Goal: Task Accomplishment & Management: Use online tool/utility

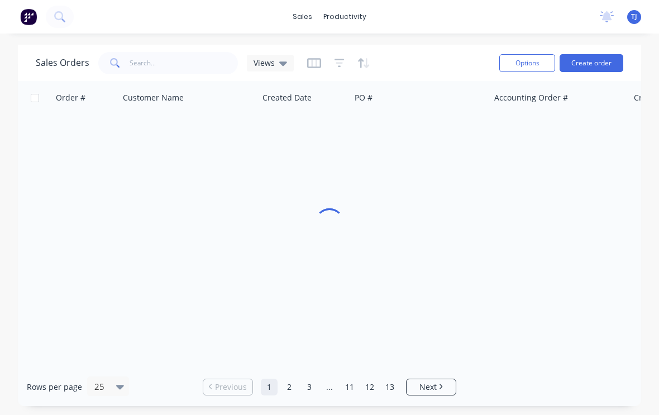
scroll to position [2, 0]
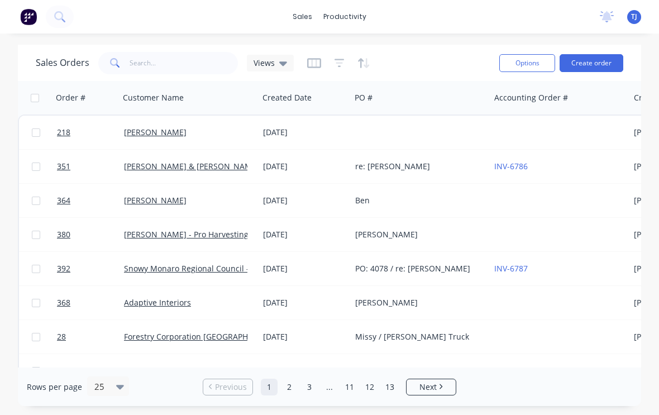
click at [597, 66] on button "Create order" at bounding box center [591, 63] width 64 height 18
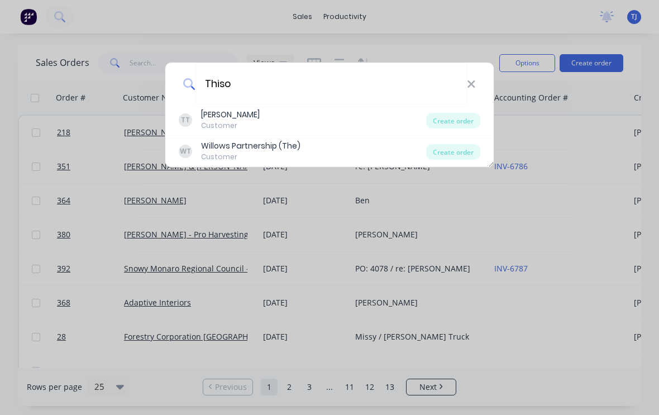
type input "Thiso"
click at [462, 119] on div "Create order" at bounding box center [453, 121] width 54 height 16
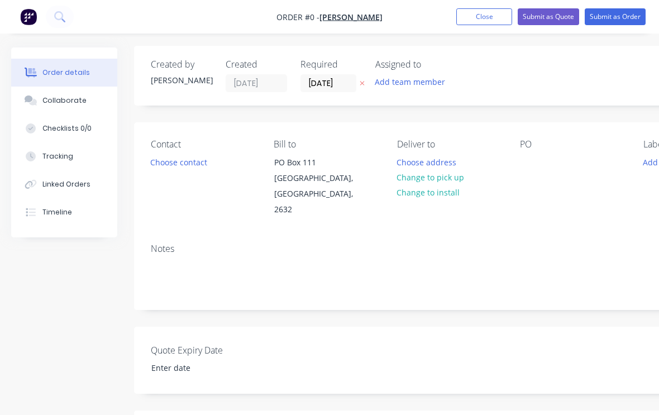
click at [453, 181] on button "Change to pick up" at bounding box center [430, 177] width 79 height 15
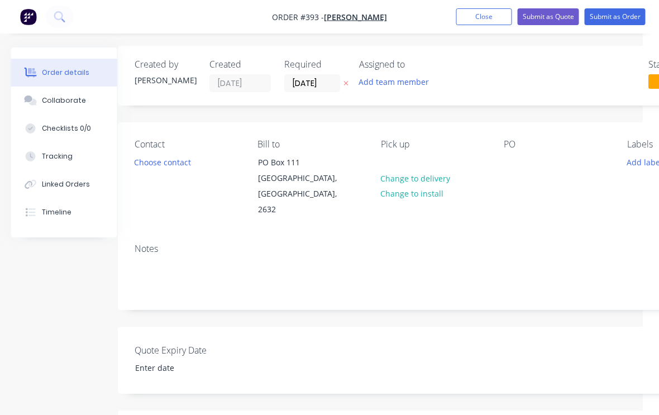
scroll to position [2, 117]
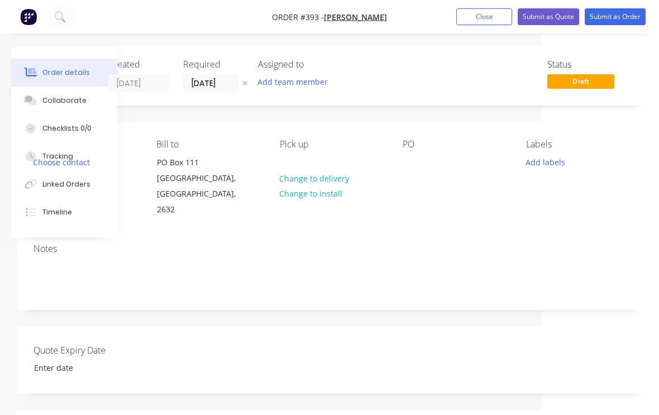
click at [549, 162] on button "Add labels" at bounding box center [544, 161] width 51 height 15
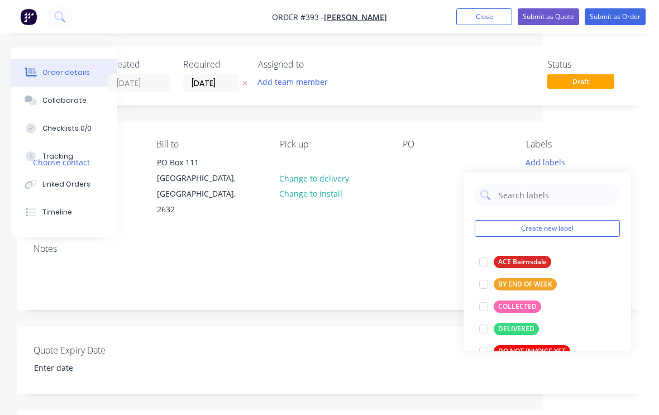
click at [483, 309] on div at bounding box center [483, 306] width 22 height 22
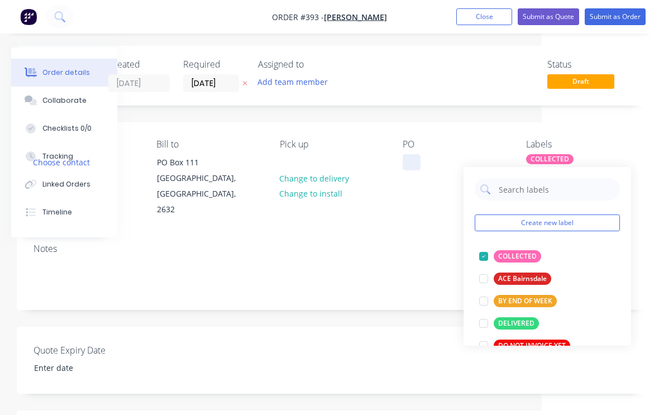
click at [415, 169] on div at bounding box center [412, 162] width 18 height 16
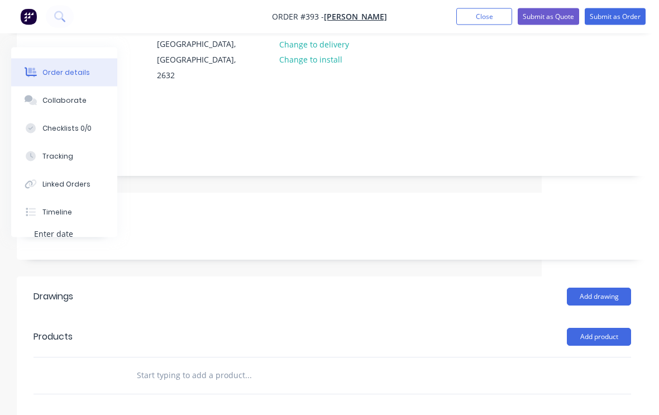
scroll to position [136, 117]
click at [607, 328] on button "Add product" at bounding box center [599, 337] width 64 height 18
click at [589, 357] on div "Product catalogue" at bounding box center [578, 365] width 86 height 16
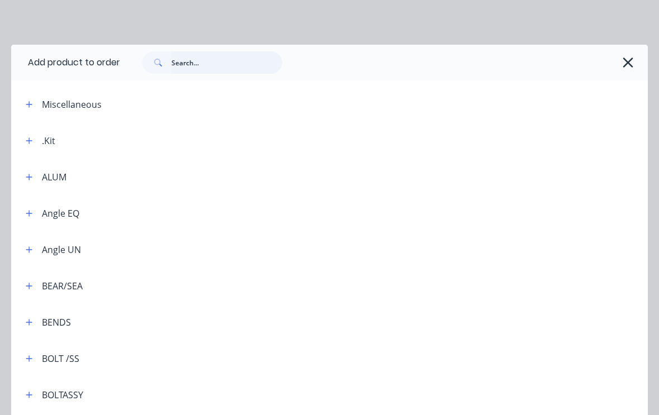
click at [202, 66] on input "text" at bounding box center [226, 62] width 111 height 22
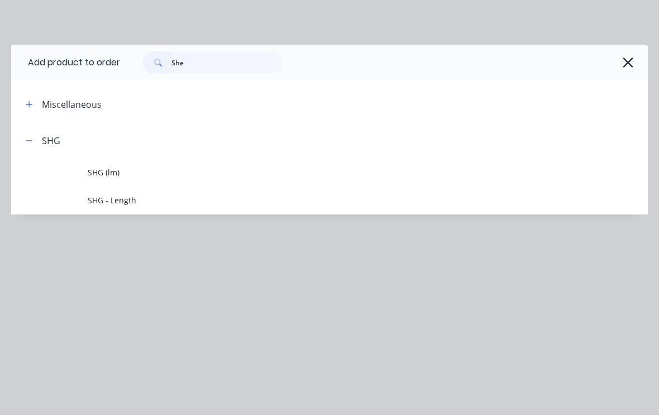
click at [118, 200] on div "Add product to order She Miscellaneous SHG SHG (lm) SHG - Length" at bounding box center [329, 207] width 659 height 415
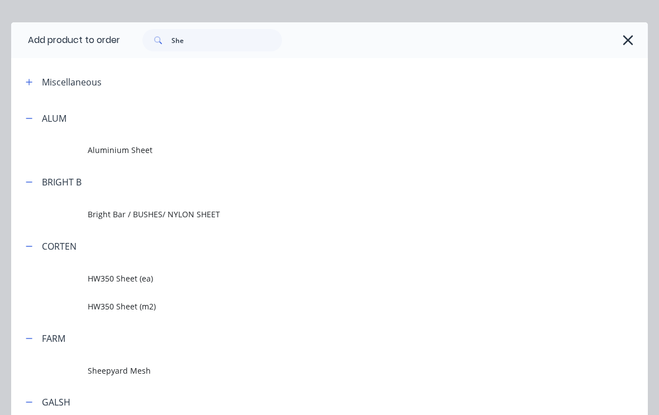
scroll to position [20, 0]
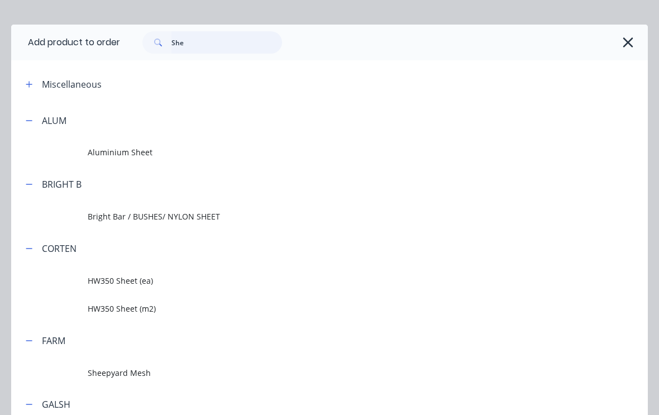
click at [208, 44] on input "She" at bounding box center [226, 42] width 111 height 22
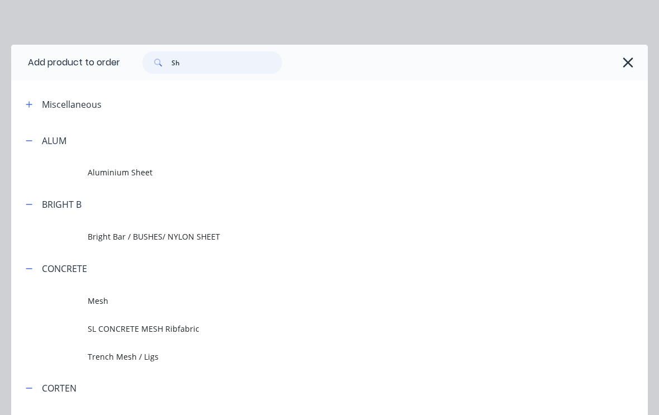
type input "Shg"
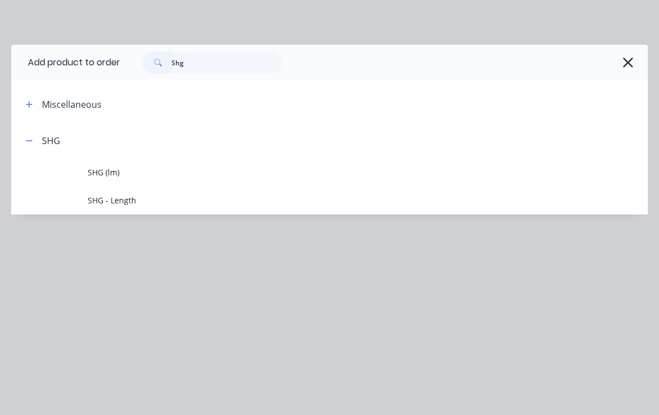
click at [119, 202] on span "SHG - Length" at bounding box center [312, 200] width 448 height 12
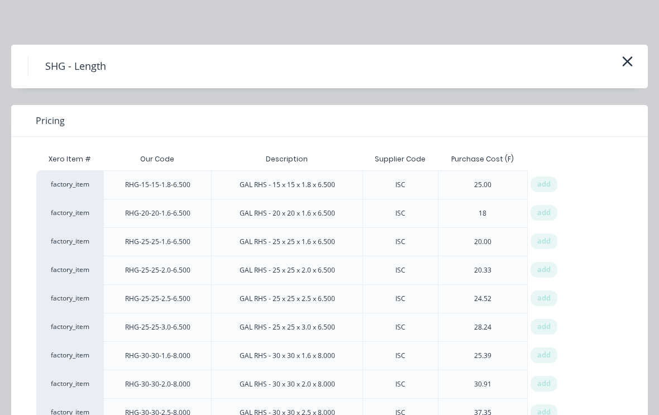
click at [548, 242] on span "add" at bounding box center [543, 241] width 13 height 11
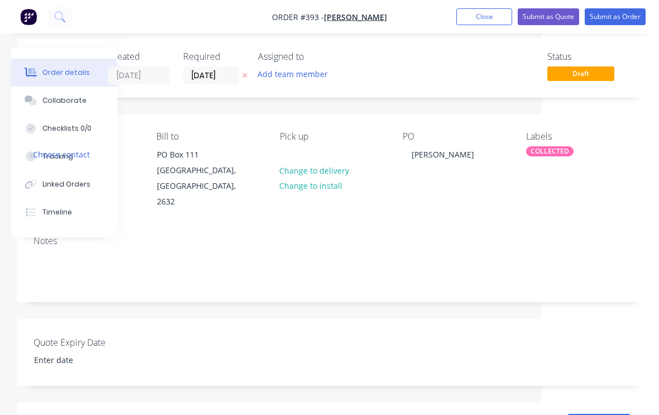
scroll to position [0, 117]
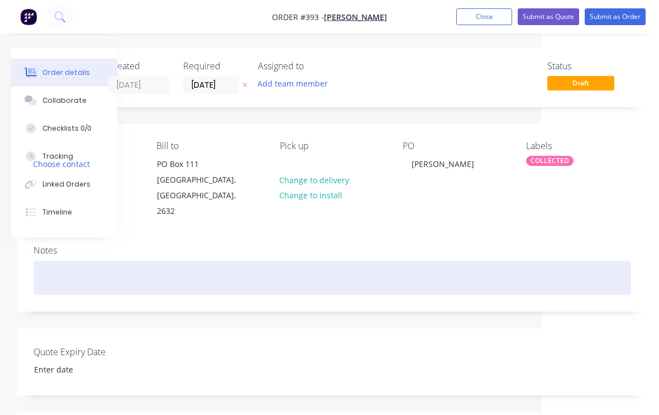
click at [143, 261] on div at bounding box center [331, 278] width 597 height 34
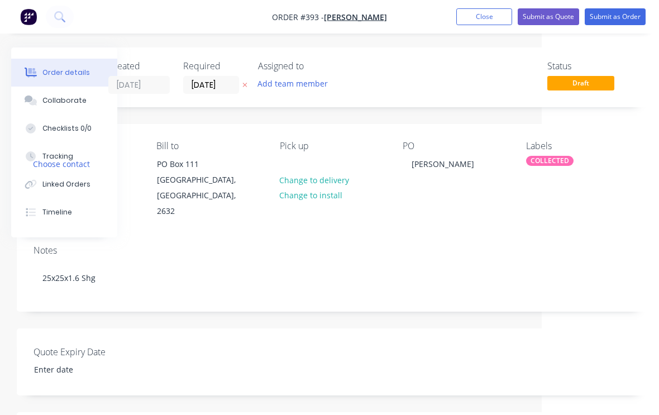
click at [624, 15] on button "Submit as Order" at bounding box center [615, 16] width 61 height 17
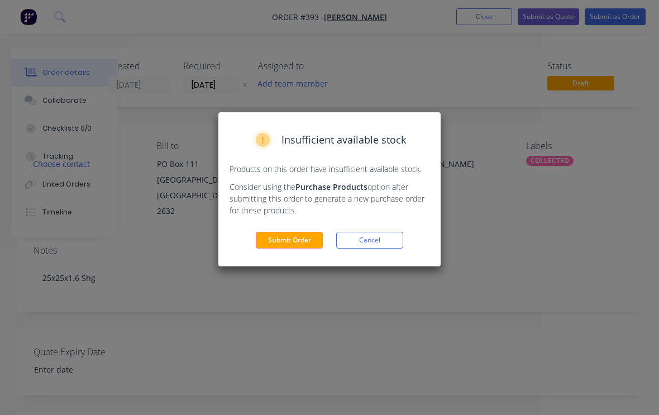
click at [299, 242] on button "Submit Order" at bounding box center [289, 240] width 67 height 17
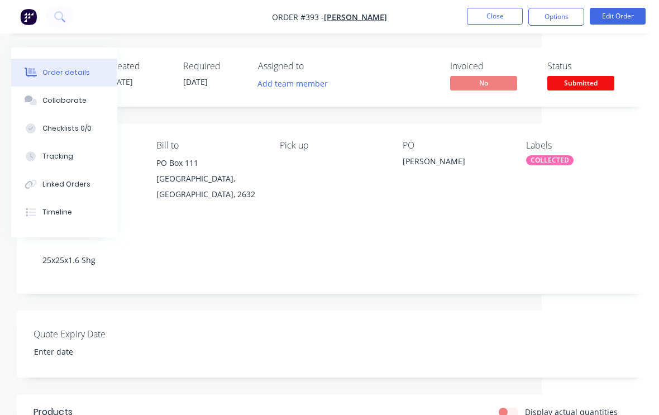
click at [504, 16] on button "Close" at bounding box center [495, 16] width 56 height 17
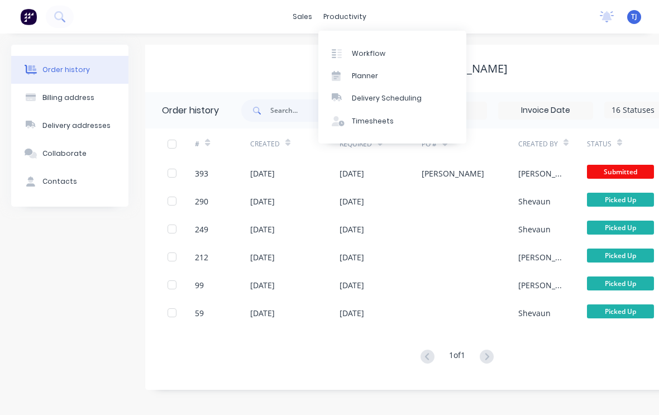
click at [382, 55] on div "Workflow" at bounding box center [368, 54] width 33 height 10
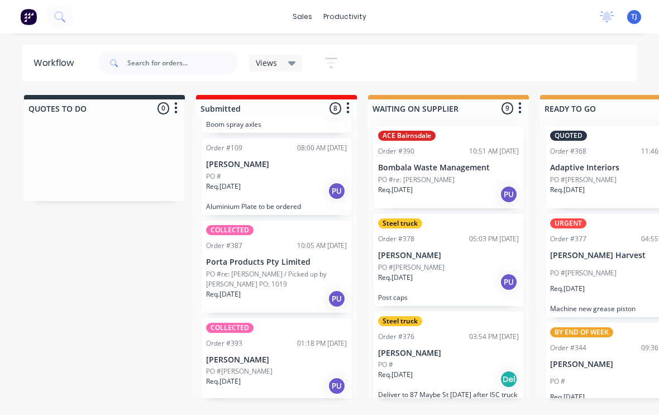
scroll to position [451, 0]
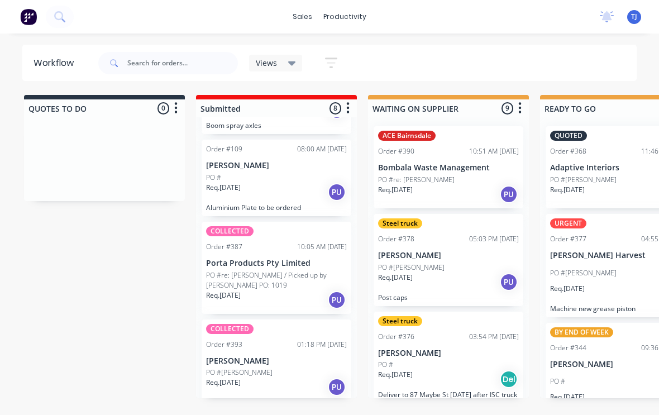
click at [302, 275] on p "PO #re: [PERSON_NAME] / Picked up by [PERSON_NAME] PO: 1019" at bounding box center [276, 280] width 141 height 20
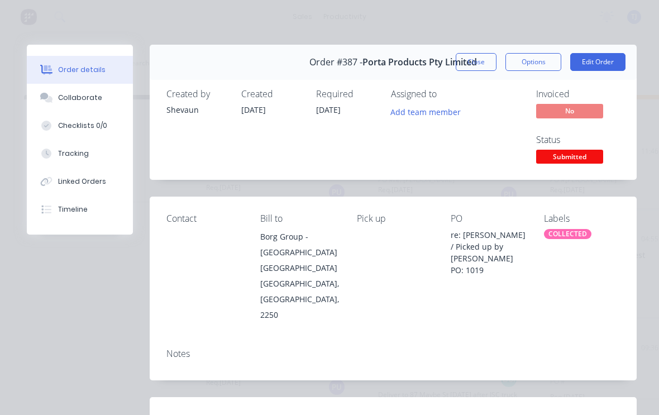
click at [479, 62] on button "Close" at bounding box center [476, 62] width 41 height 18
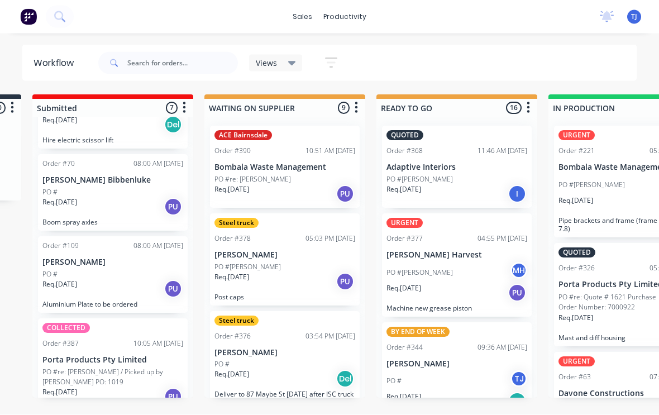
scroll to position [1, 163]
